Goal: Task Accomplishment & Management: Manage account settings

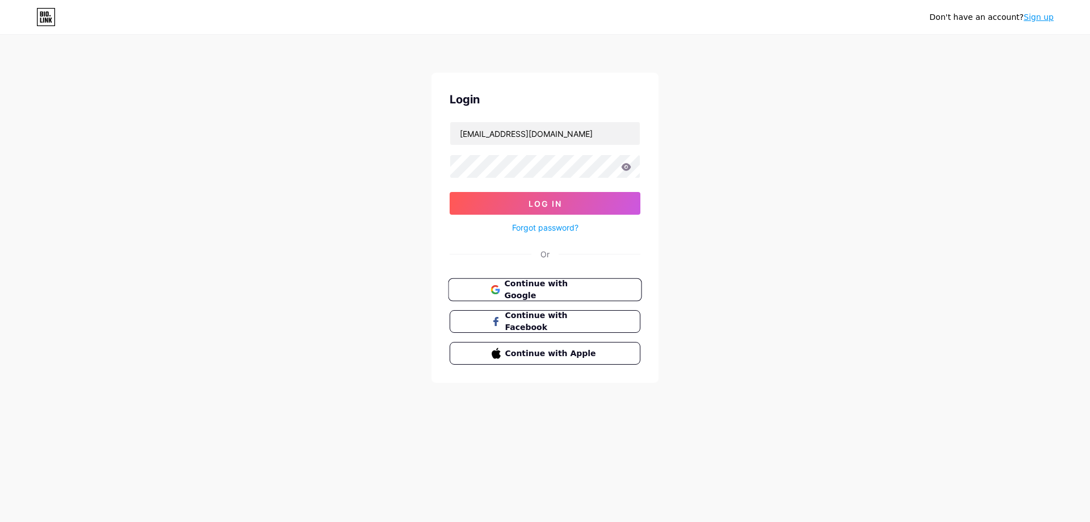
click at [552, 296] on button "Continue with Google" at bounding box center [545, 289] width 194 height 23
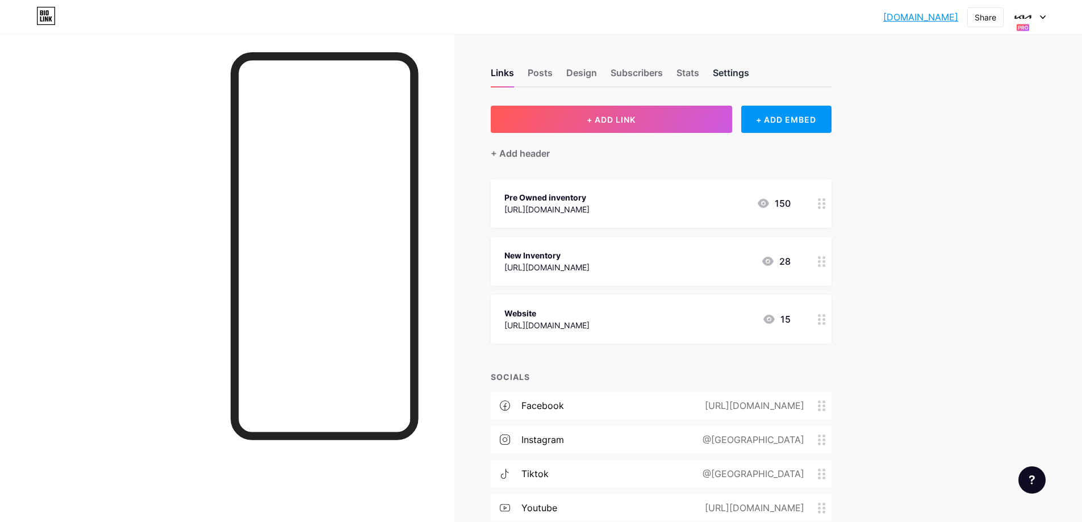
click at [739, 70] on div "Settings" at bounding box center [731, 76] width 36 height 20
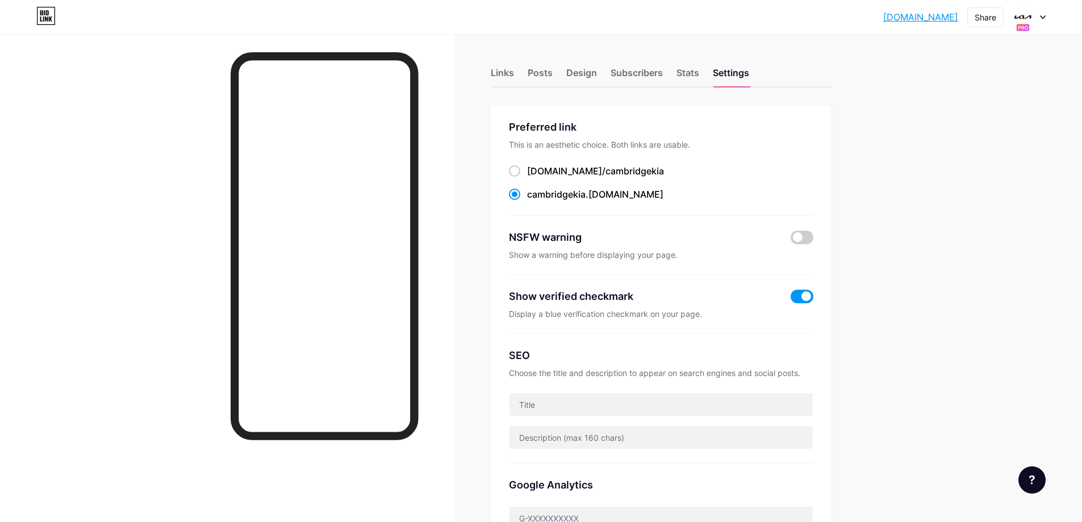
click at [1036, 15] on div at bounding box center [1028, 17] width 33 height 20
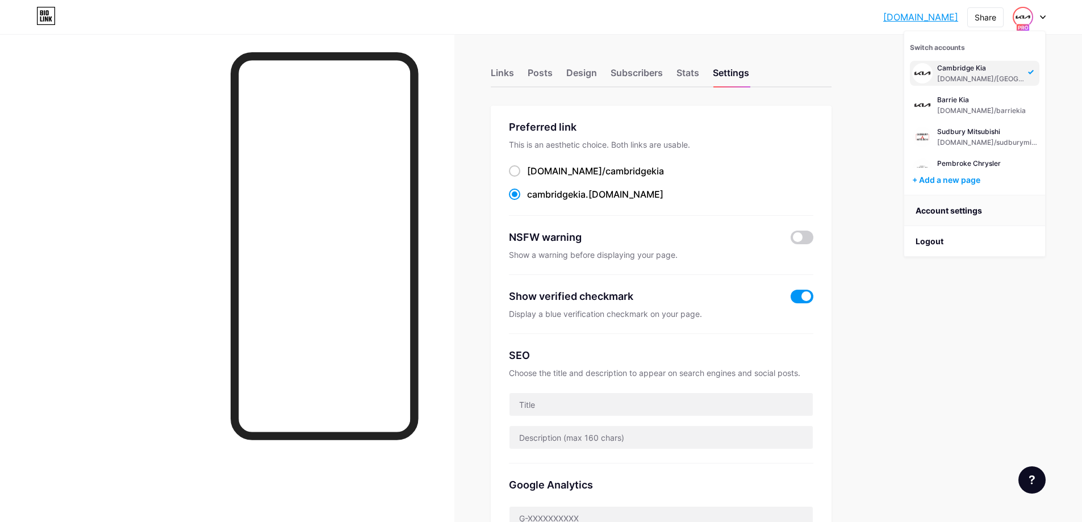
click at [944, 218] on link "Account settings" at bounding box center [974, 210] width 141 height 31
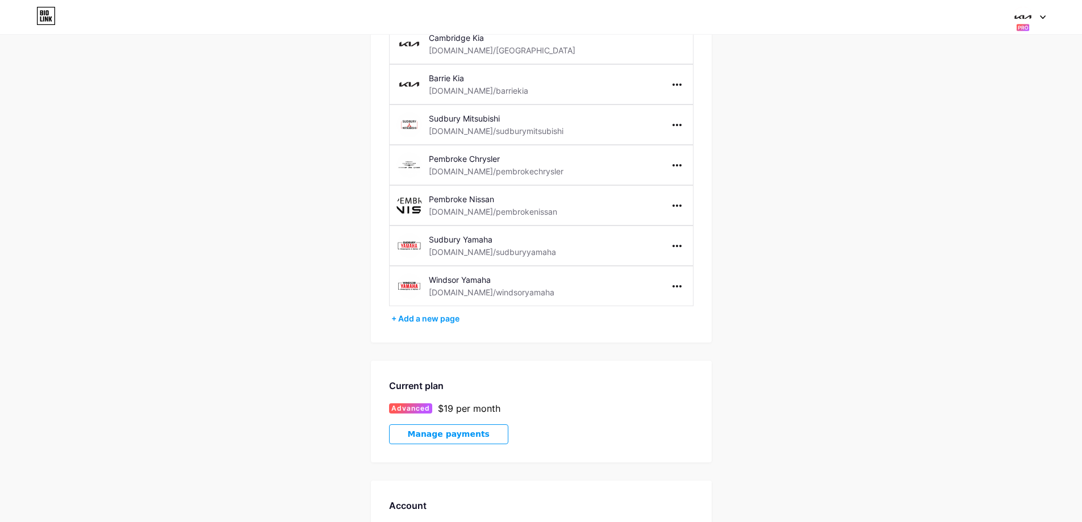
scroll to position [355, 0]
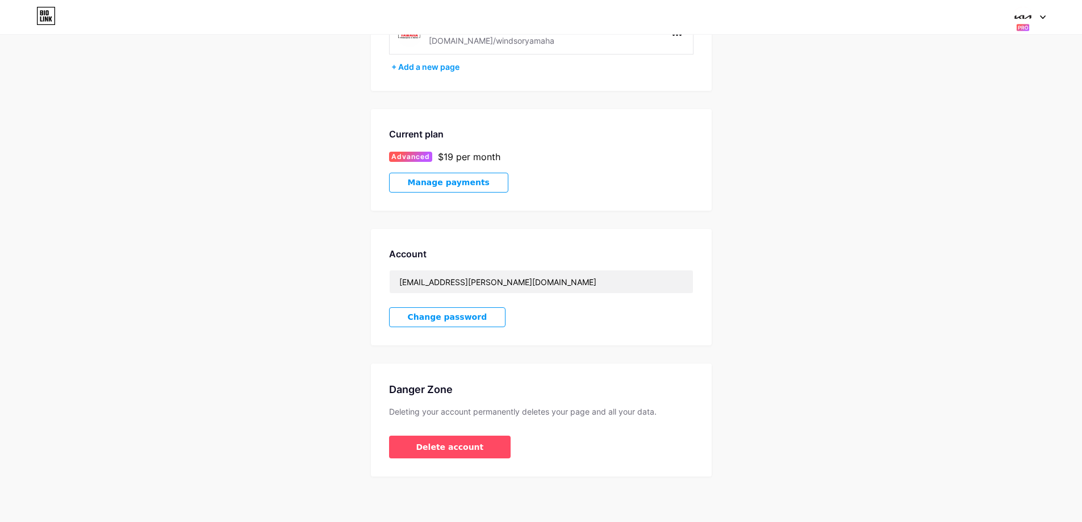
click at [473, 180] on span "Manage payments" at bounding box center [449, 183] width 82 height 10
